Goal: Complete application form

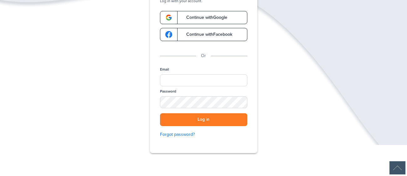
scroll to position [61, 0]
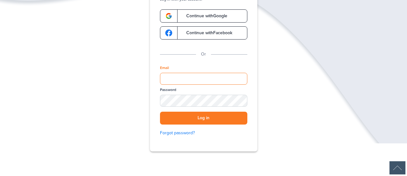
click at [197, 79] on input "Email" at bounding box center [203, 79] width 87 height 12
type input "**********"
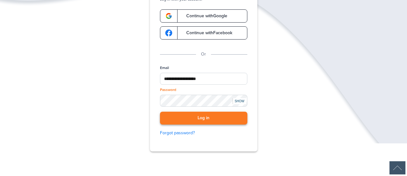
click at [197, 119] on button "Log in" at bounding box center [203, 117] width 87 height 13
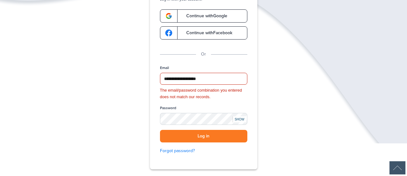
click at [241, 119] on div "SHOW" at bounding box center [240, 119] width 14 height 6
click at [212, 135] on button "Log in" at bounding box center [203, 136] width 87 height 13
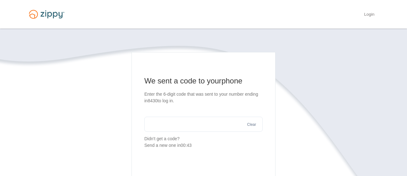
click at [184, 125] on input "text" at bounding box center [203, 123] width 118 height 15
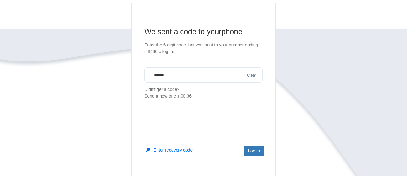
scroll to position [71, 0]
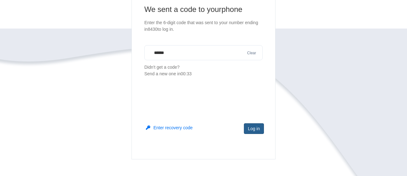
type input "******"
click at [257, 130] on button "Log in" at bounding box center [254, 128] width 20 height 11
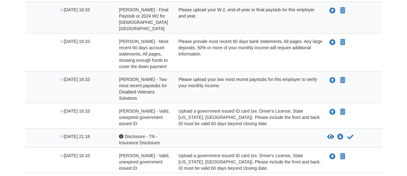
scroll to position [200, 0]
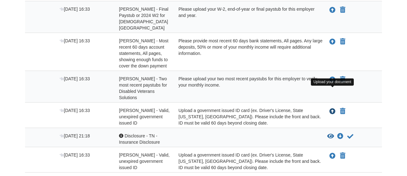
click at [334, 108] on icon "Upload Dina Protin - Valid, unexpired government issued ID" at bounding box center [332, 111] width 6 height 6
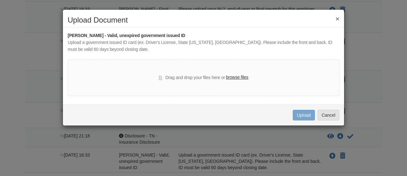
click at [230, 77] on label "browse files" at bounding box center [237, 77] width 22 height 7
click at [0, 0] on input "browse files" at bounding box center [0, 0] width 0 height 0
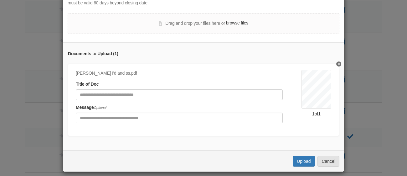
scroll to position [51, 0]
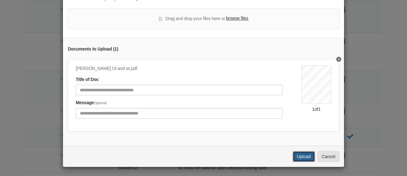
click at [304, 152] on button "Upload" at bounding box center [304, 156] width 22 height 11
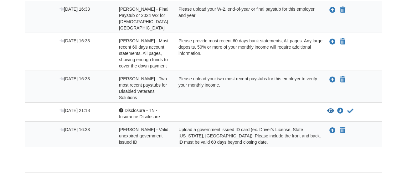
scroll to position [200, 0]
click at [331, 127] on icon "Upload Gabriel Protin - Valid, unexpired government issued ID" at bounding box center [332, 130] width 6 height 6
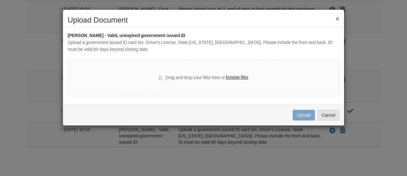
click at [239, 78] on label "browse files" at bounding box center [237, 77] width 22 height 7
click at [0, 0] on input "browse files" at bounding box center [0, 0] width 0 height 0
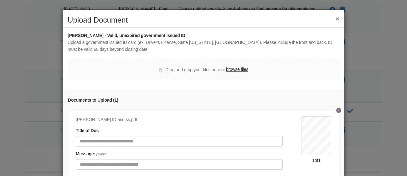
scroll to position [51, 0]
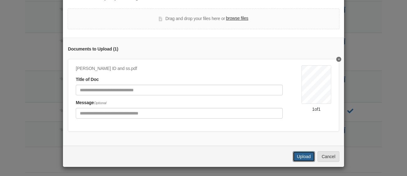
click at [305, 155] on button "Upload" at bounding box center [304, 156] width 22 height 11
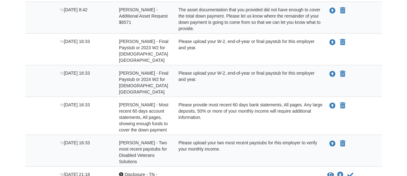
scroll to position [136, 0]
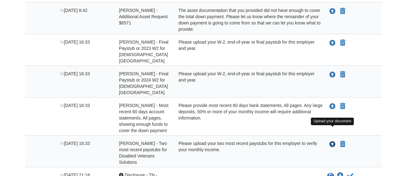
click at [332, 141] on icon "Upload Dina Protin - Two most recent paystubs for Disabled Veterans Solutions" at bounding box center [332, 144] width 6 height 6
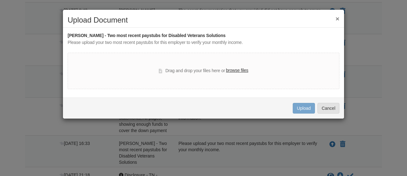
click at [235, 70] on label "browse files" at bounding box center [237, 70] width 22 height 7
click at [0, 0] on input "browse files" at bounding box center [0, 0] width 0 height 0
click at [338, 19] on button "×" at bounding box center [337, 18] width 4 height 7
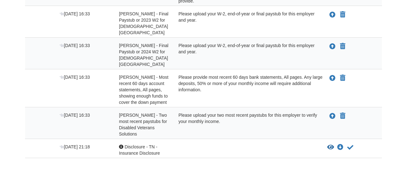
scroll to position [166, 0]
